Goal: Information Seeking & Learning: Learn about a topic

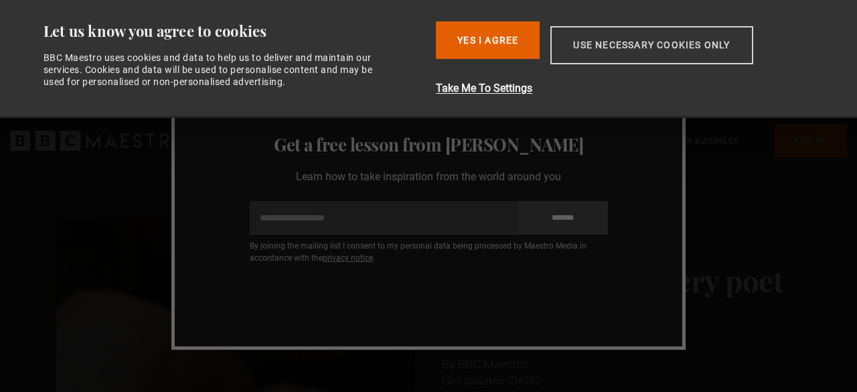
click at [593, 39] on button "Use necessary cookies only" at bounding box center [651, 45] width 202 height 38
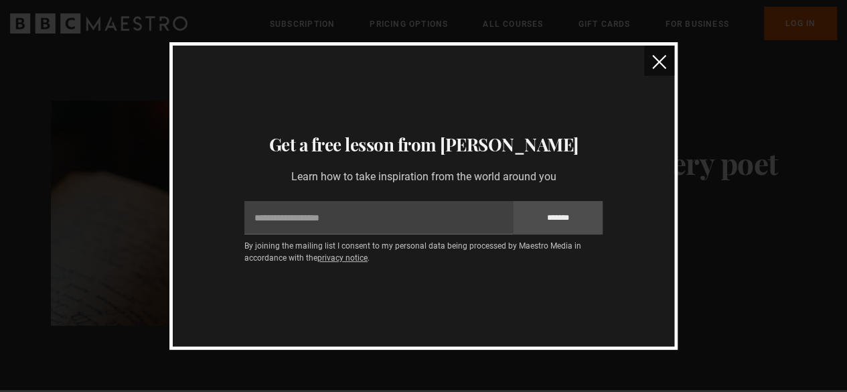
click at [663, 63] on img "close" at bounding box center [659, 62] width 14 height 14
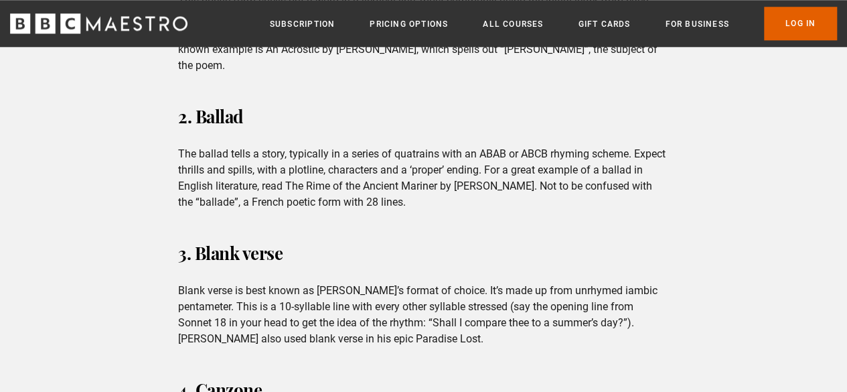
scroll to position [732, 0]
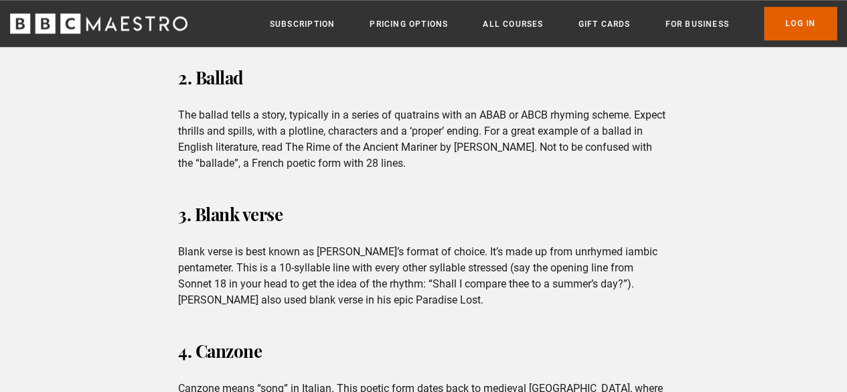
click at [537, 212] on h3 "3. Blank verse" at bounding box center [423, 214] width 491 height 32
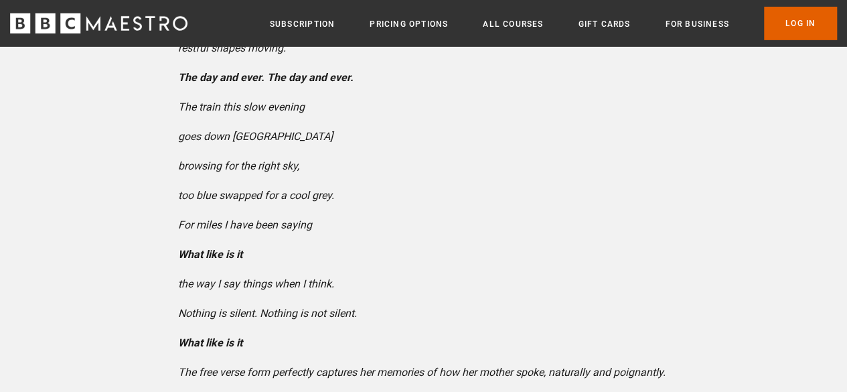
scroll to position [2019, 0]
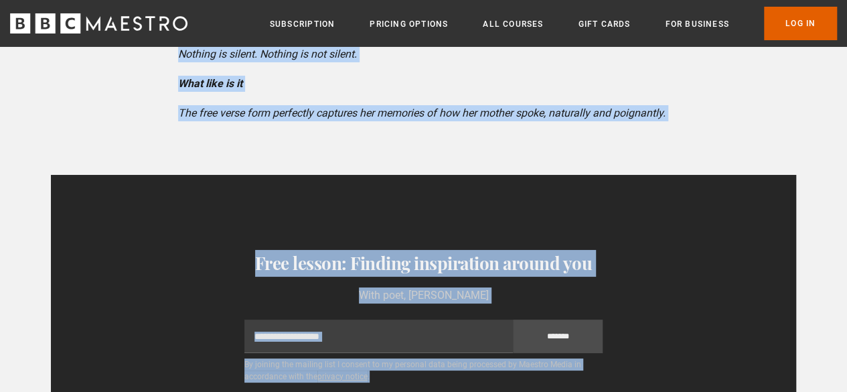
scroll to position [2470, 0]
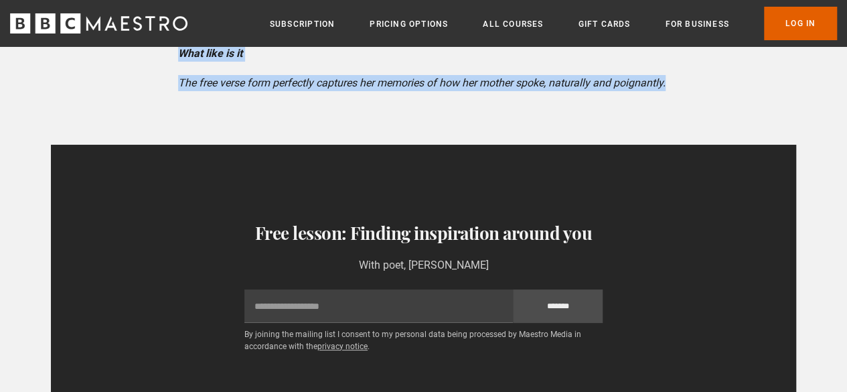
drag, startPoint x: 181, startPoint y: 215, endPoint x: 333, endPoint y: 88, distance: 198.7
copy div "4. Loremips Dolo sitame cons adipis eli s doei te i utlabore etdo, magn aliquae…"
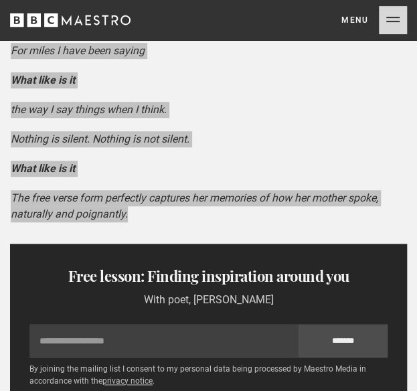
scroll to position [2625, 0]
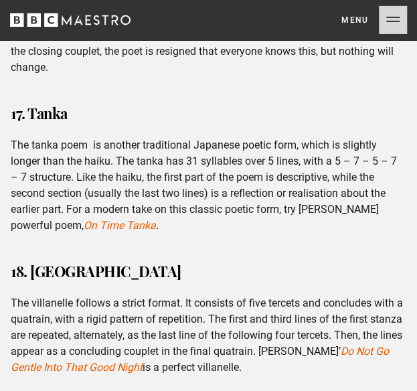
scroll to position [6215, 0]
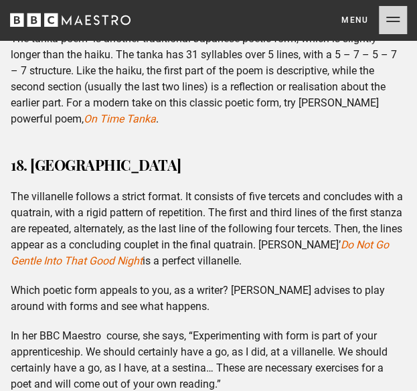
drag, startPoint x: 12, startPoint y: 106, endPoint x: 244, endPoint y: 358, distance: 342.5
copy div "97. Lorem Ipsu dolorsitame cons ad Elitsedd eiusmo te inci utlab etdol magn, al…"
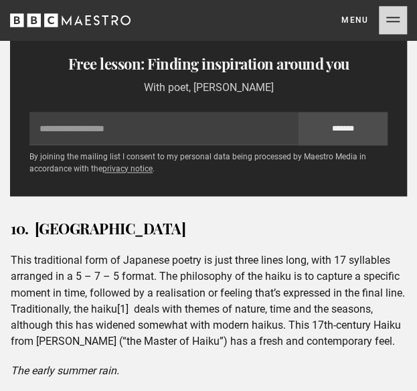
scroll to position [2811, 0]
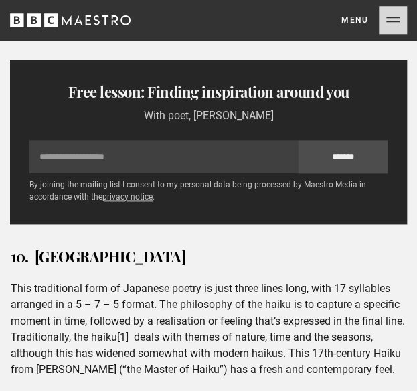
click at [202, 280] on p "This traditional form of Japanese poetry is just three lines long, with 17 syll…" at bounding box center [209, 328] width 396 height 96
click at [151, 246] on div "10. [GEOGRAPHIC_DATA] This traditional form of Japanese poetry is just three li…" at bounding box center [208, 378] width 417 height 265
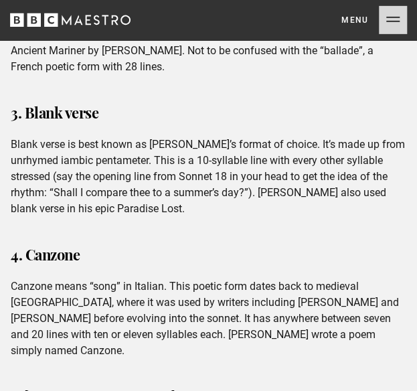
scroll to position [1046, 0]
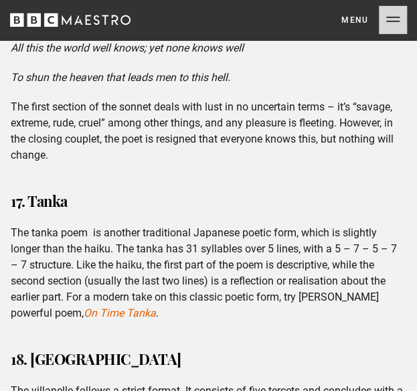
scroll to position [5949, 0]
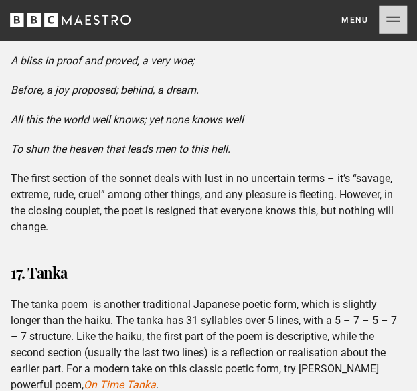
click at [178, 262] on h3 "17. Tanka" at bounding box center [209, 272] width 396 height 21
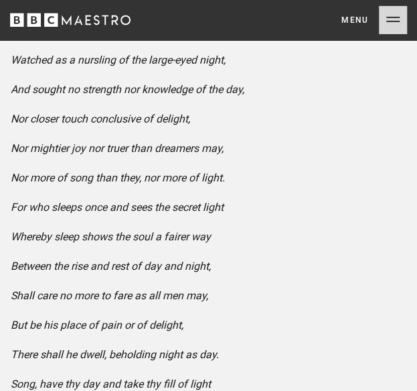
scroll to position [4946, 0]
